Goal: Find specific page/section: Find specific page/section

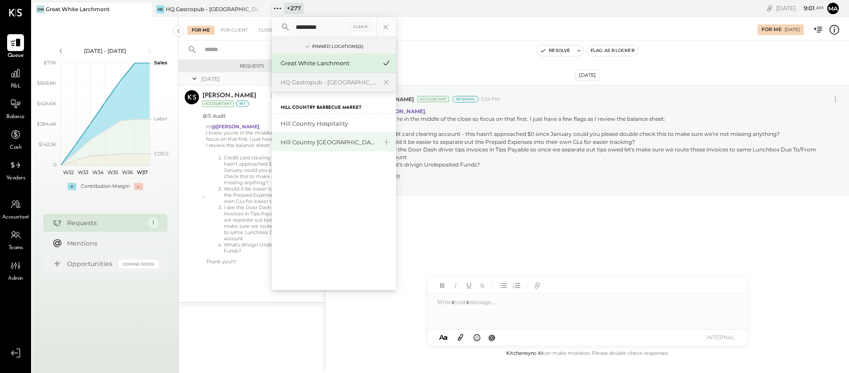
type input "*********"
click at [316, 142] on div "Hill Country [GEOGRAPHIC_DATA]" at bounding box center [329, 142] width 96 height 8
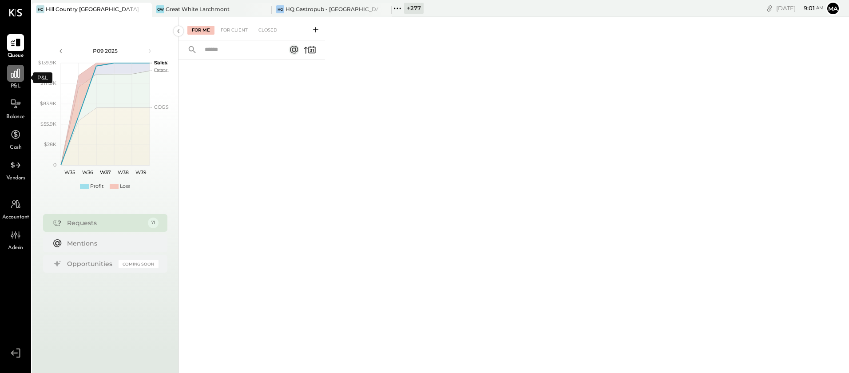
click at [19, 75] on icon at bounding box center [16, 73] width 12 height 12
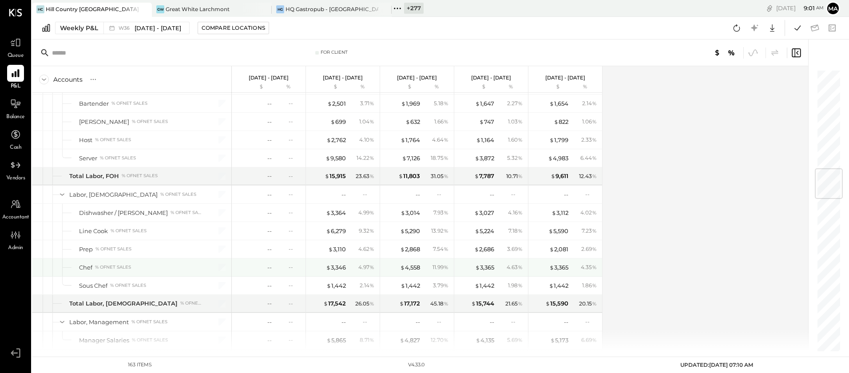
scroll to position [837, 0]
